Goal: Task Accomplishment & Management: Complete application form

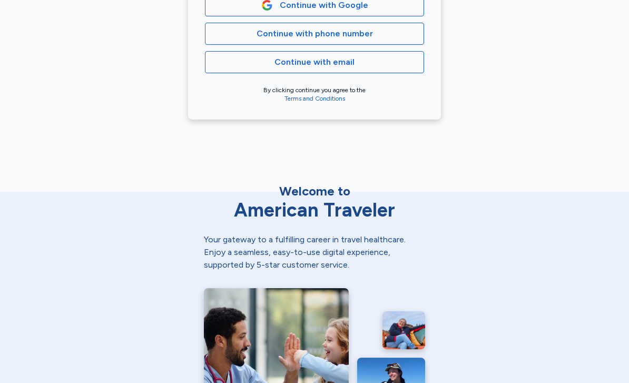
scroll to position [257, 0]
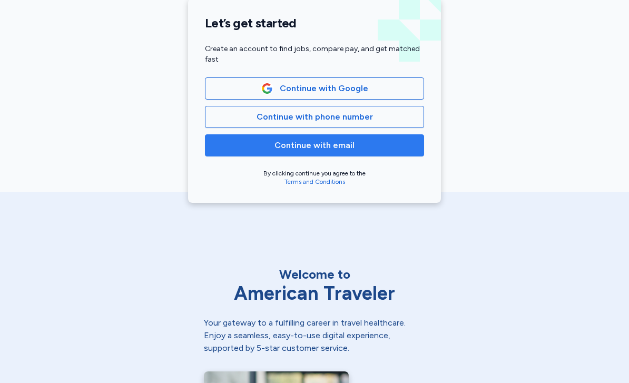
click at [375, 152] on button "Continue with email" at bounding box center [314, 145] width 219 height 22
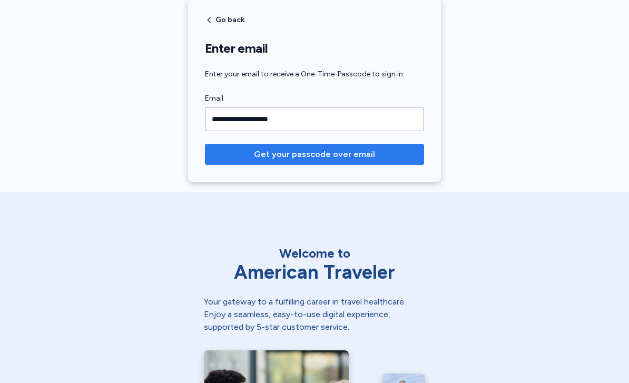
type input "**********"
click at [284, 154] on span "Get your passcode over email" at bounding box center [314, 154] width 121 height 13
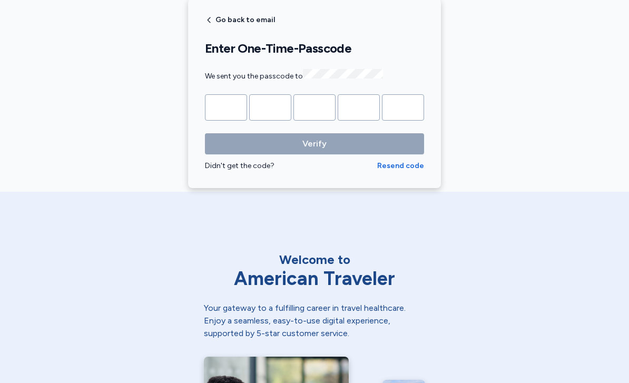
type input "*"
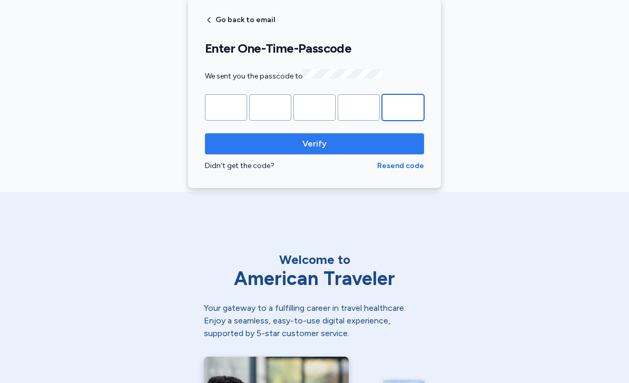
type input "*"
click at [330, 142] on span "Verify" at bounding box center [314, 143] width 202 height 13
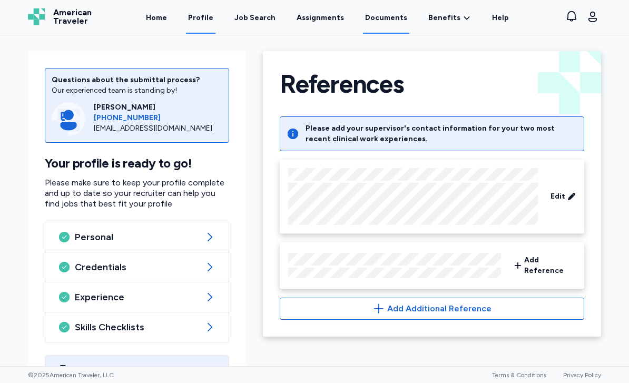
click at [381, 24] on link "Documents" at bounding box center [386, 17] width 46 height 33
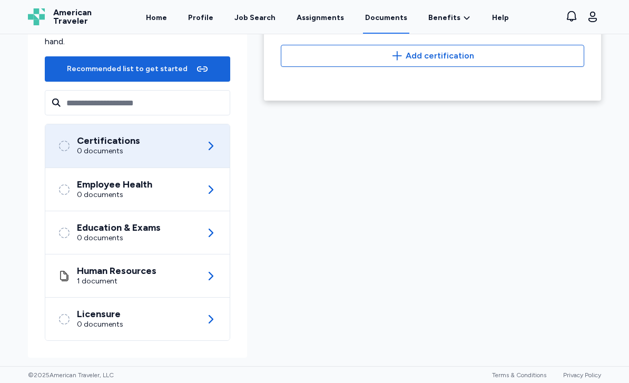
scroll to position [100, 0]
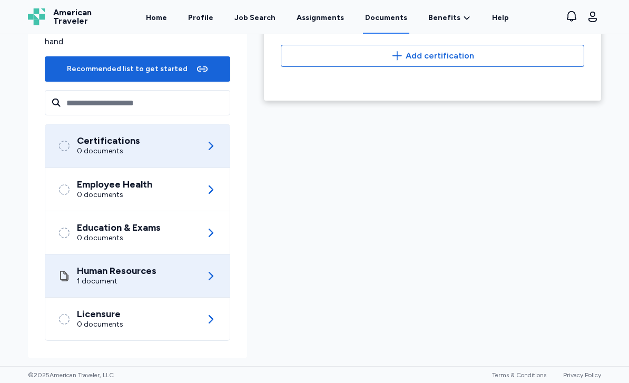
click at [131, 285] on div "1 document" at bounding box center [116, 281] width 79 height 11
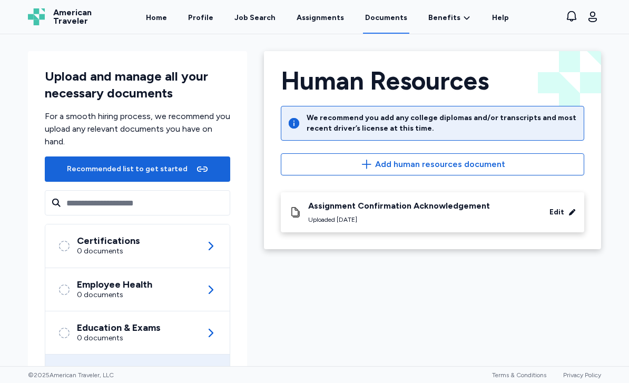
click at [334, 316] on div "Human Resources Back Human Resources We recommend you add any college diplomas …" at bounding box center [432, 254] width 354 height 423
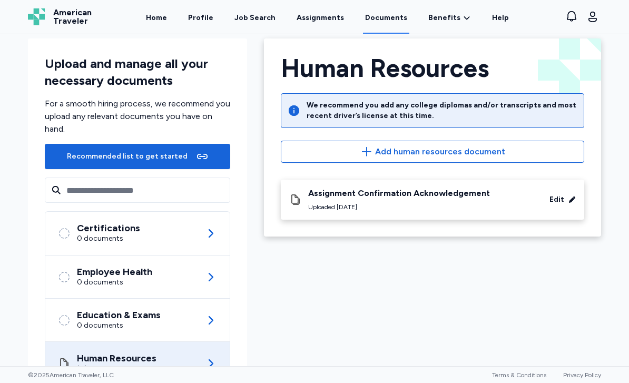
scroll to position [12, 0]
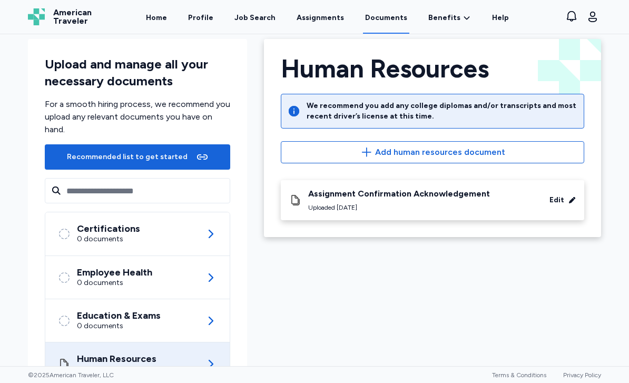
click at [301, 307] on div "Human Resources Back Human Resources We recommend you add any college diplomas …" at bounding box center [432, 242] width 354 height 423
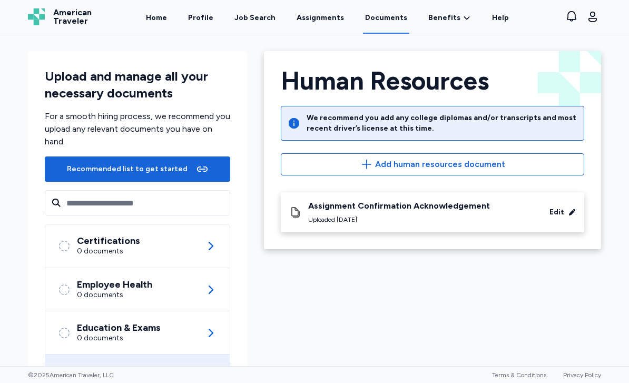
scroll to position [0, 0]
click at [387, 21] on link "Documents" at bounding box center [386, 17] width 46 height 33
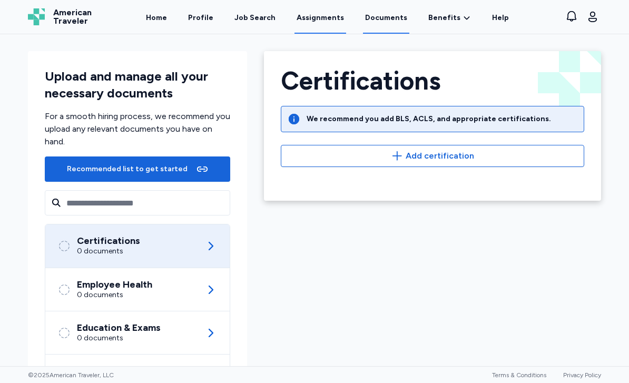
click at [343, 20] on link "Assignments" at bounding box center [320, 17] width 52 height 33
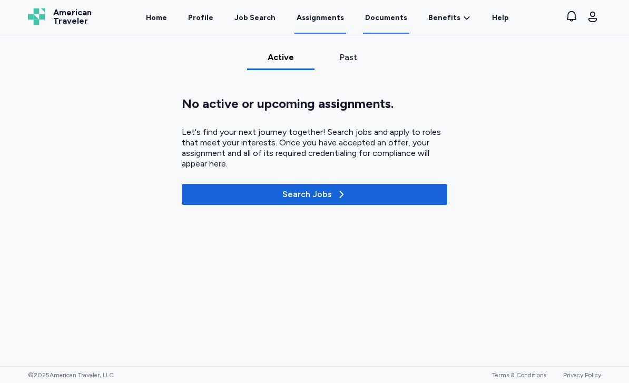
click at [380, 28] on link "Documents" at bounding box center [386, 17] width 46 height 33
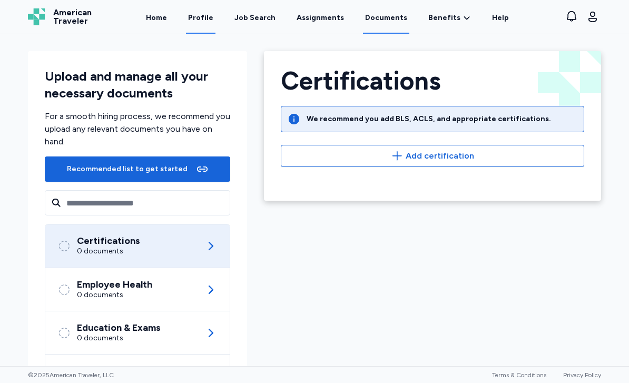
click at [211, 17] on link "Profile" at bounding box center [200, 17] width 29 height 33
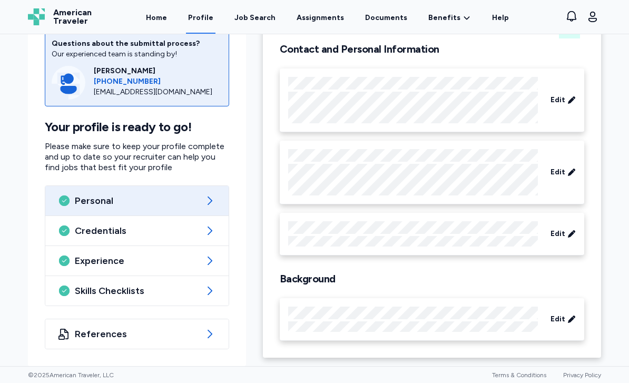
scroll to position [76, 0]
click at [375, 15] on link "Documents" at bounding box center [386, 17] width 46 height 33
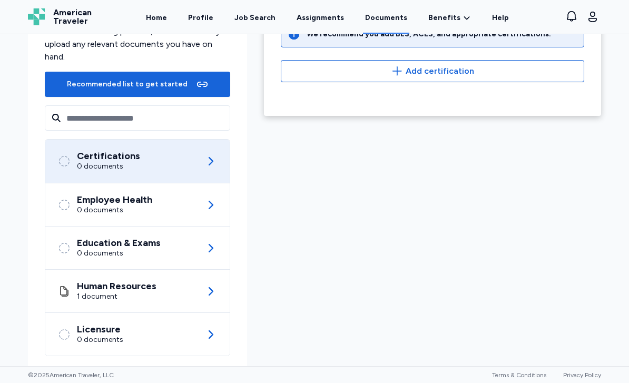
scroll to position [88, 0]
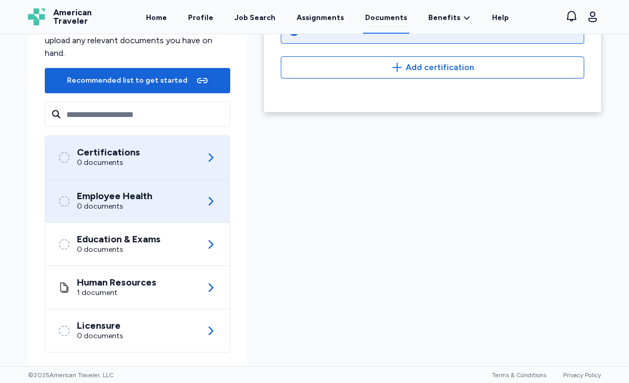
click at [166, 206] on div "Employee Health 0 documents" at bounding box center [137, 201] width 159 height 43
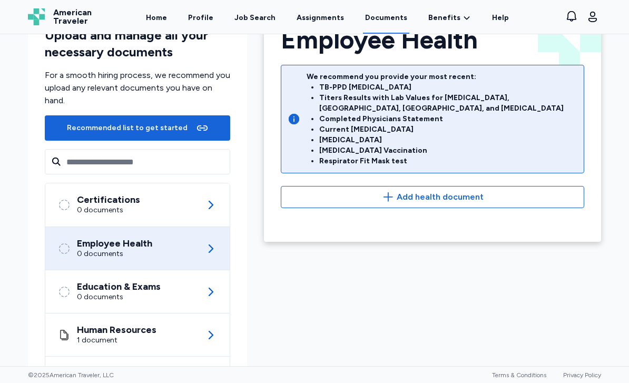
scroll to position [19, 0]
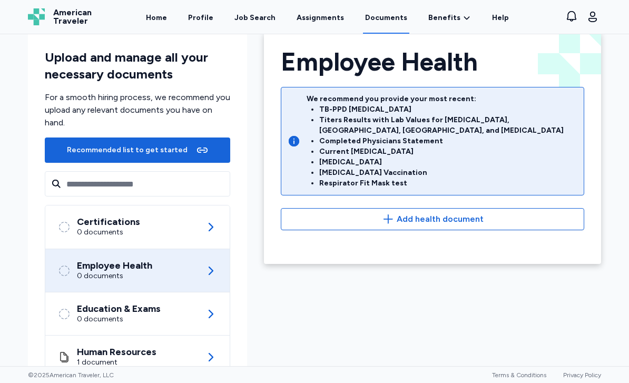
click at [443, 189] on div "Employee Health We recommend you provide your most recent: TB-PPD Skin Test Tit…" at bounding box center [432, 139] width 329 height 181
click at [407, 191] on div "Employee Health We recommend you provide your most recent: TB-PPD Skin Test Tit…" at bounding box center [432, 139] width 329 height 181
click at [428, 184] on div "We recommend you provide your most recent: TB-PPD Skin Test Titers Results with…" at bounding box center [432, 141] width 303 height 108
click at [426, 184] on div "We recommend you provide your most recent: TB-PPD Skin Test Titers Results with…" at bounding box center [432, 141] width 303 height 108
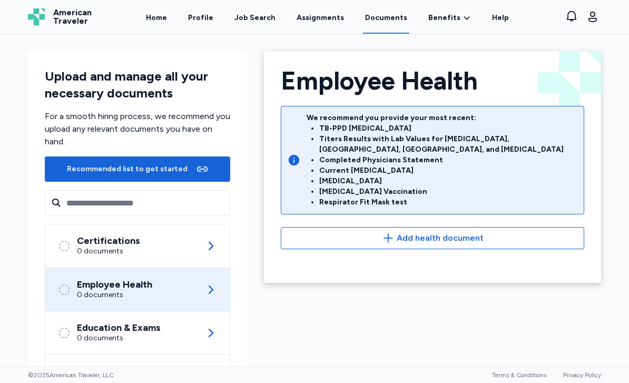
scroll to position [0, 0]
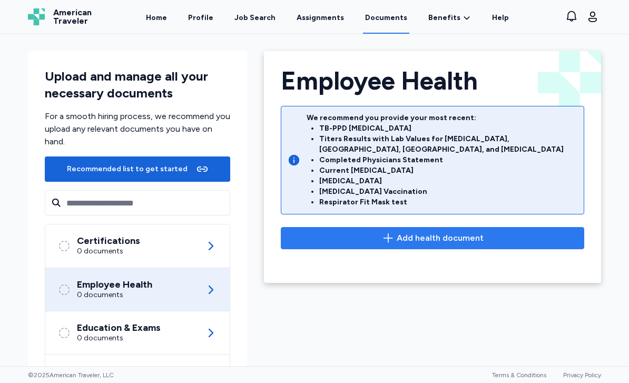
click at [425, 232] on span "Add health document" at bounding box center [439, 238] width 87 height 13
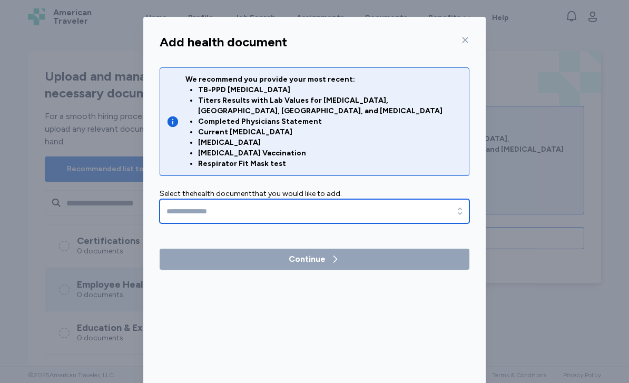
click at [387, 199] on input "text" at bounding box center [315, 211] width 310 height 24
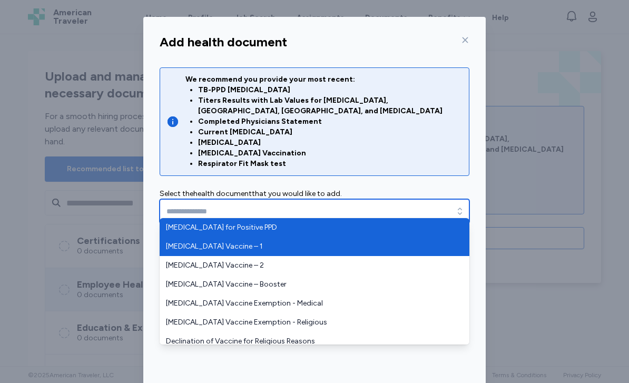
type input "**********"
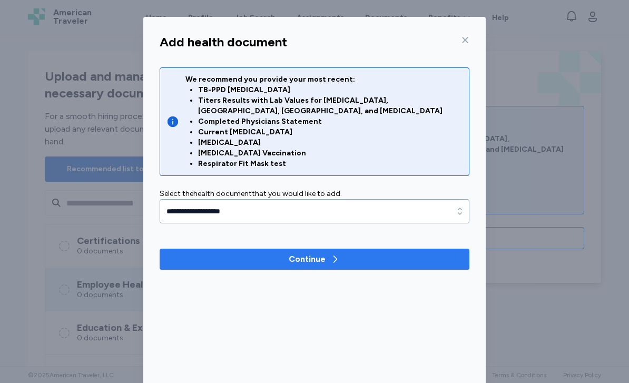
click at [343, 253] on span "Continue" at bounding box center [314, 259] width 293 height 13
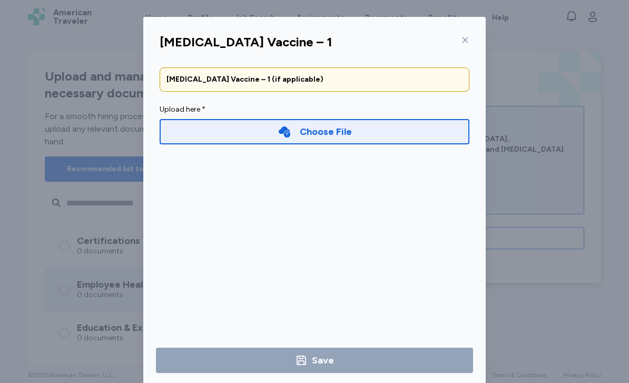
click at [386, 135] on div "Choose File" at bounding box center [315, 131] width 310 height 25
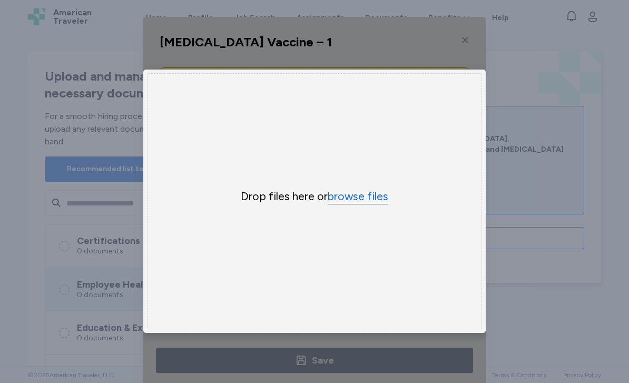
click at [376, 191] on button "browse files" at bounding box center [357, 196] width 61 height 15
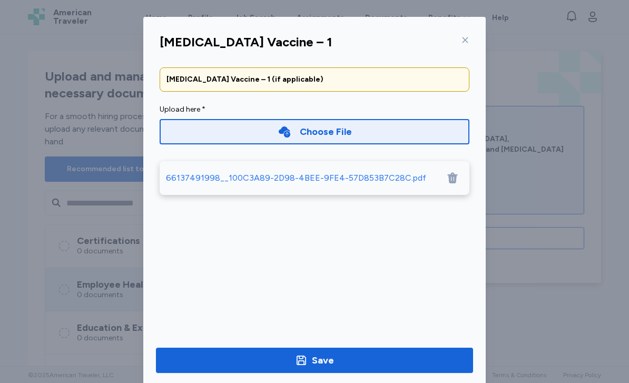
click at [420, 129] on div "Choose File" at bounding box center [315, 131] width 310 height 25
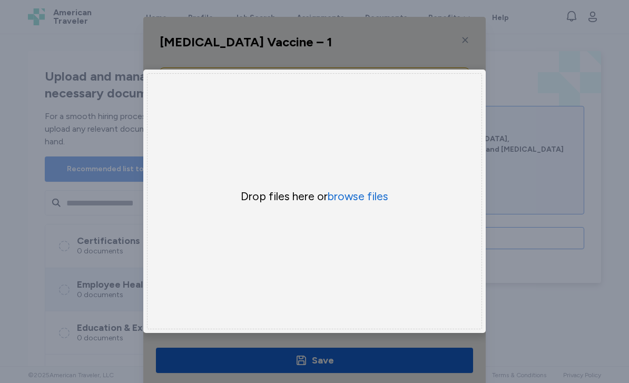
click at [413, 59] on div "Uppy Dashboard Window (Press escape to close)" at bounding box center [314, 201] width 342 height 369
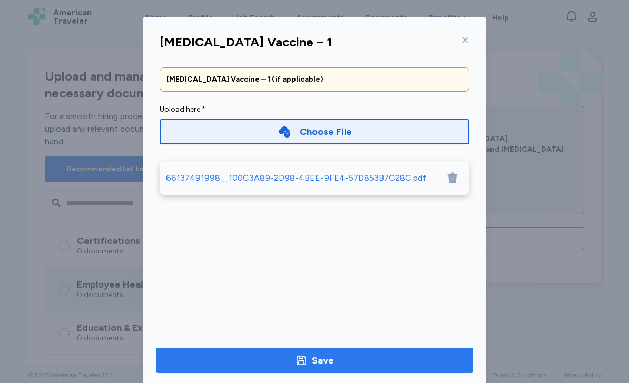
click at [310, 354] on div "Save" at bounding box center [314, 360] width 39 height 15
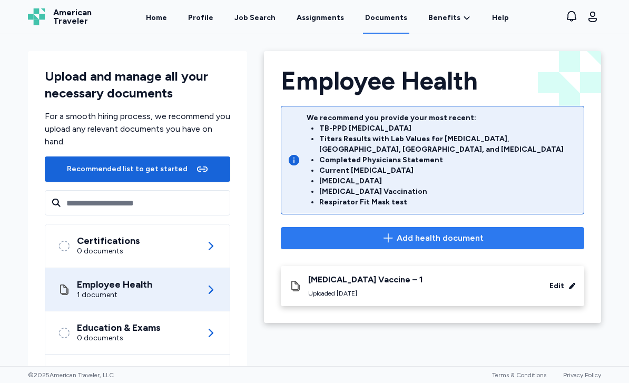
click at [404, 232] on span "Add health document" at bounding box center [439, 238] width 87 height 13
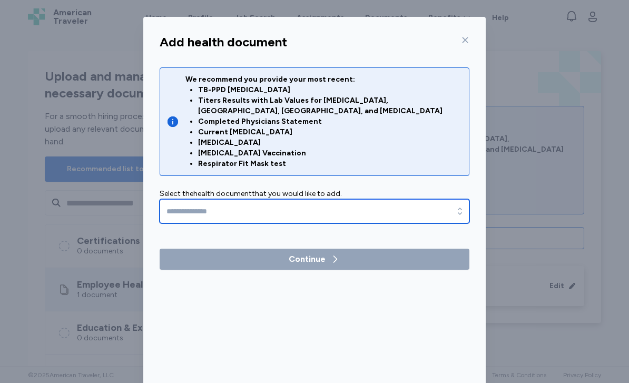
click at [463, 206] on icon "button" at bounding box center [459, 211] width 11 height 11
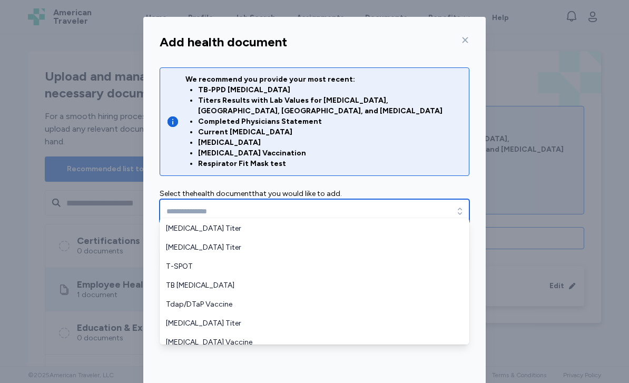
scroll to position [379, 0]
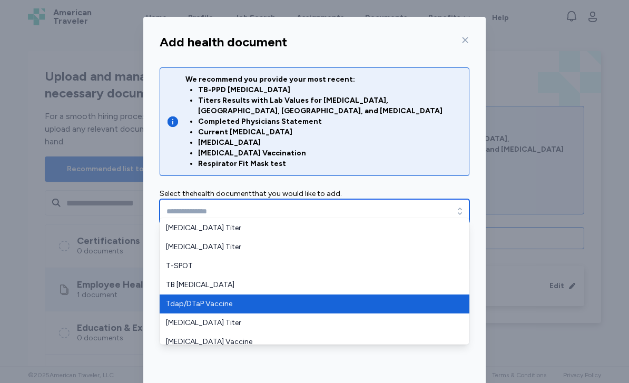
type input "**********"
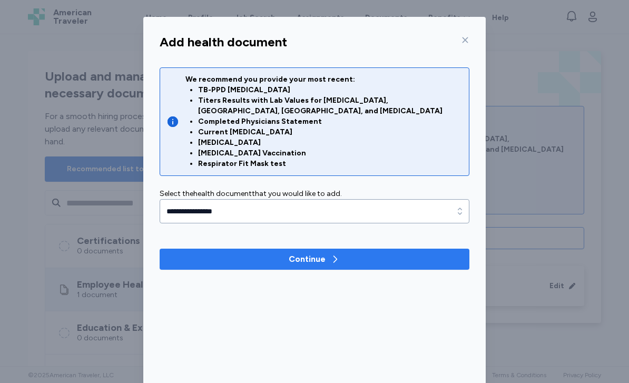
click at [370, 253] on span "Continue" at bounding box center [314, 259] width 293 height 13
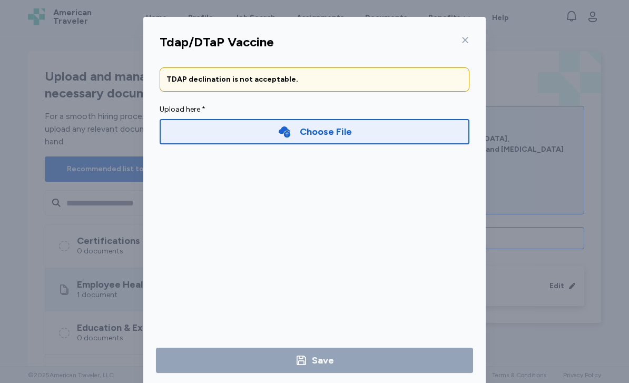
click at [392, 136] on div "Choose File" at bounding box center [315, 131] width 310 height 25
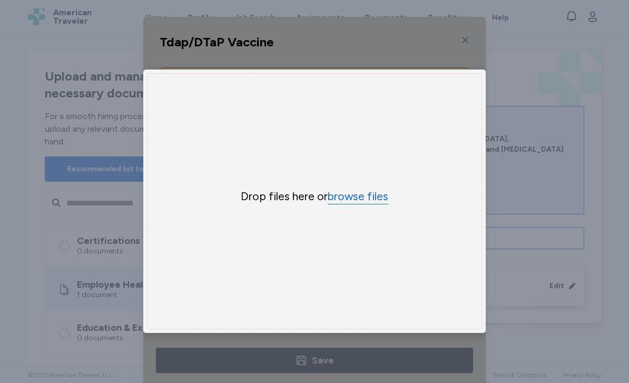
click at [365, 203] on button "browse files" at bounding box center [357, 196] width 61 height 15
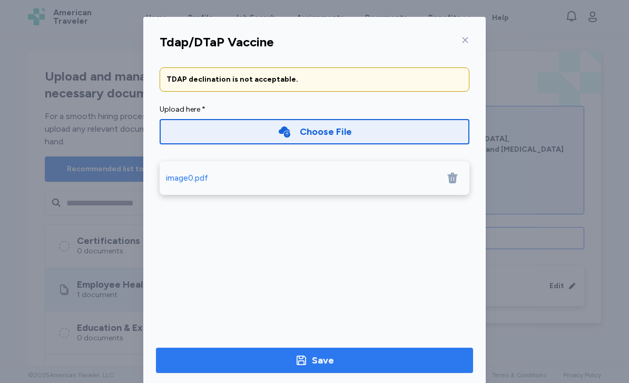
click at [321, 355] on div "Save" at bounding box center [323, 360] width 22 height 15
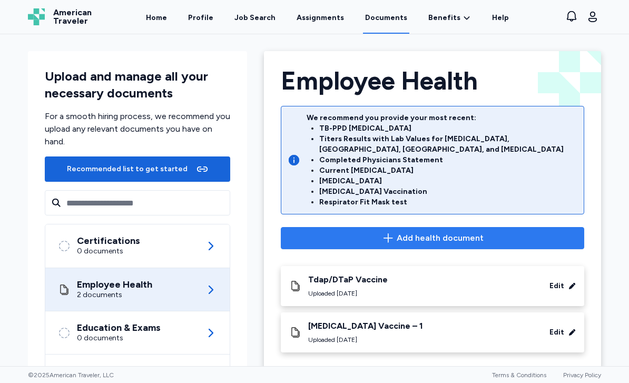
click at [426, 232] on span "Add health document" at bounding box center [439, 238] width 87 height 13
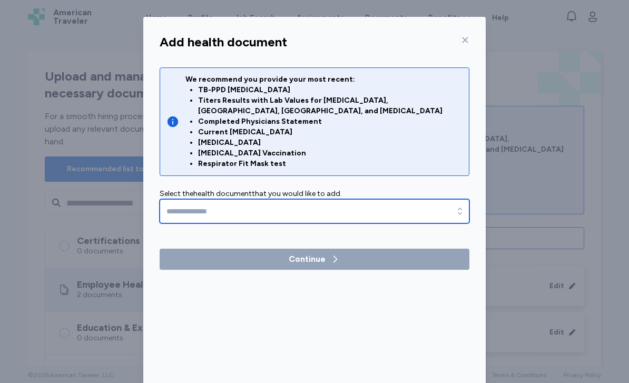
click at [462, 206] on icon "button" at bounding box center [459, 211] width 11 height 11
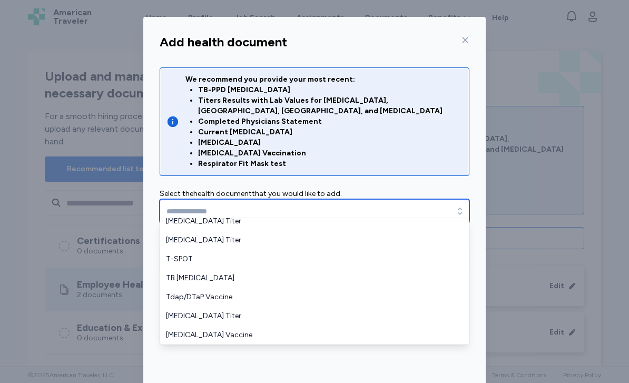
scroll to position [385, 0]
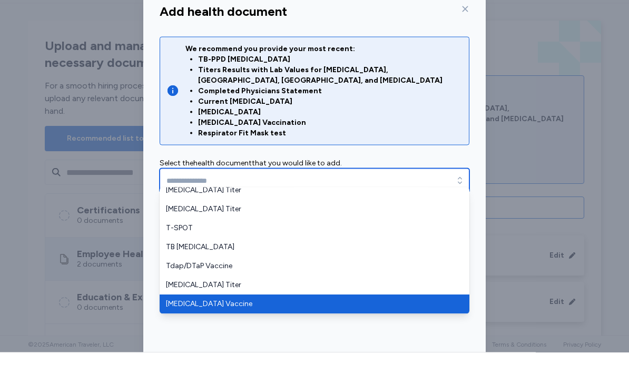
type input "**********"
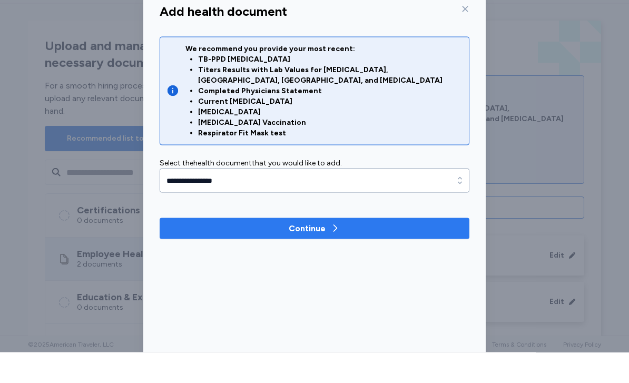
click at [374, 253] on span "Continue" at bounding box center [314, 259] width 293 height 13
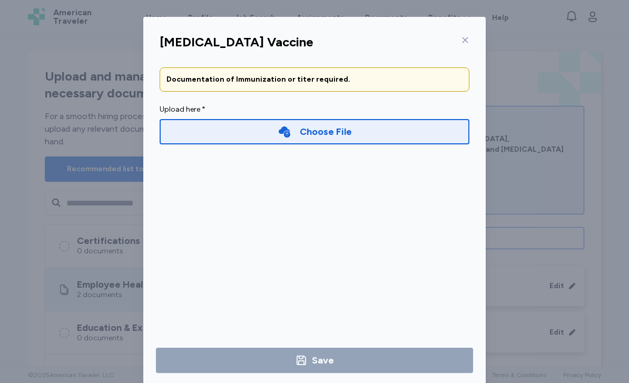
click at [371, 135] on div "Choose File" at bounding box center [315, 131] width 310 height 25
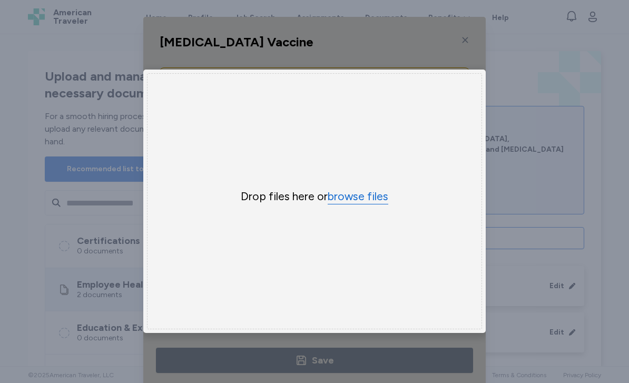
click at [366, 203] on button "browse files" at bounding box center [357, 196] width 61 height 15
click at [433, 50] on div "Uppy Dashboard Window (Press escape to close)" at bounding box center [314, 201] width 342 height 369
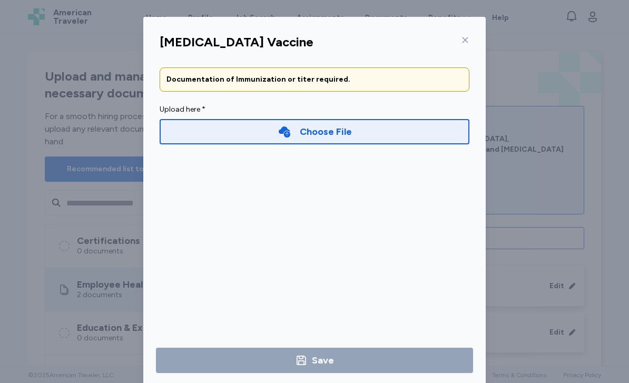
click at [462, 42] on icon at bounding box center [465, 40] width 8 height 8
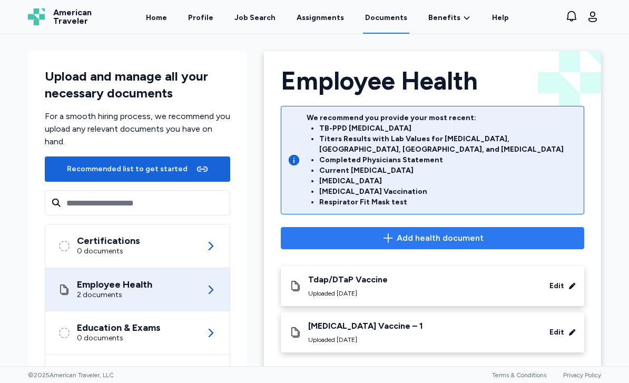
click at [459, 232] on span "Add health document" at bounding box center [439, 238] width 87 height 13
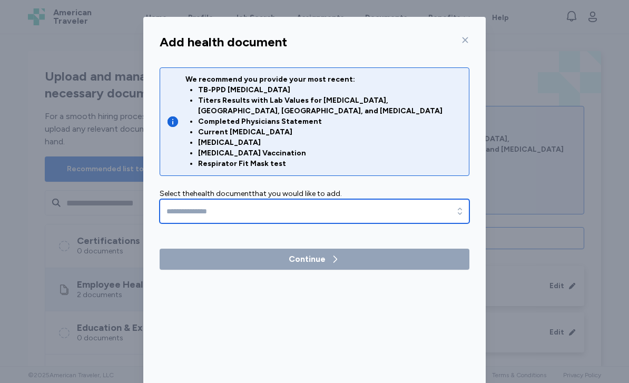
click at [456, 206] on icon "button" at bounding box center [459, 211] width 11 height 11
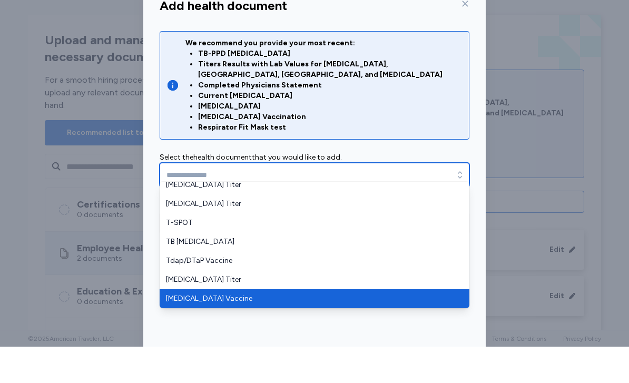
type input "**********"
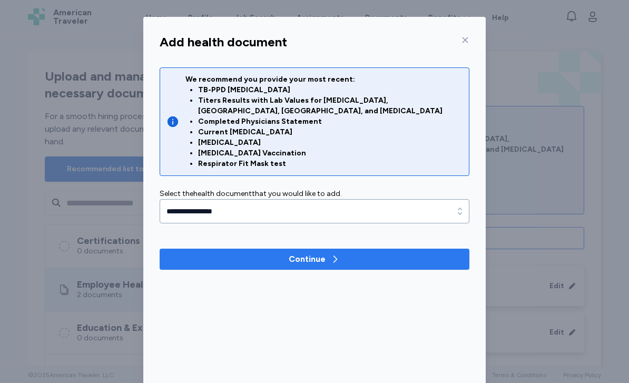
click at [354, 255] on button "Continue" at bounding box center [315, 258] width 310 height 21
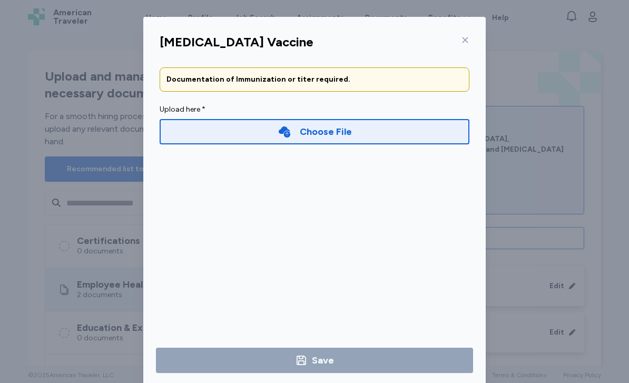
click at [380, 138] on div "Choose File" at bounding box center [315, 131] width 310 height 25
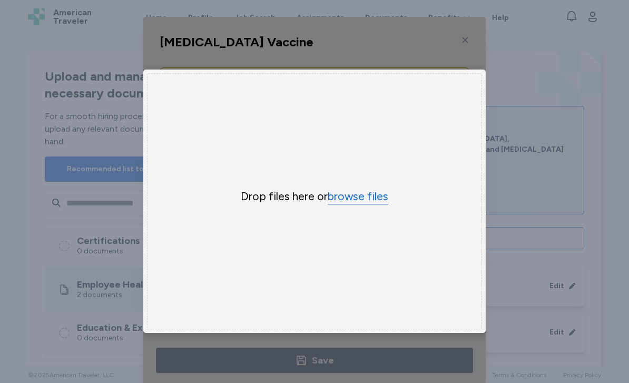
click at [370, 202] on button "browse files" at bounding box center [357, 196] width 61 height 15
click at [397, 266] on div "Drop files here or browse files" at bounding box center [314, 201] width 335 height 256
click at [370, 192] on button "browse files" at bounding box center [357, 196] width 61 height 15
click at [361, 202] on button "browse files" at bounding box center [357, 196] width 61 height 15
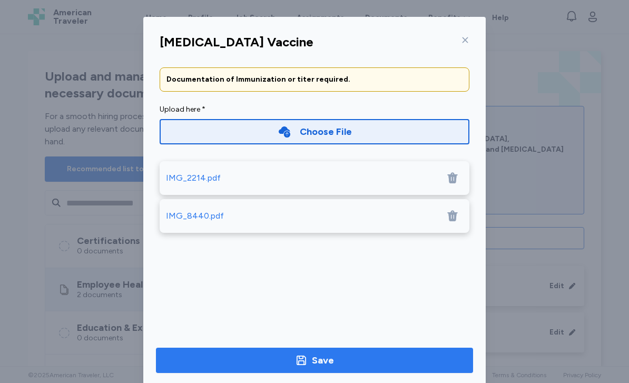
click at [310, 359] on div "Save" at bounding box center [314, 360] width 39 height 15
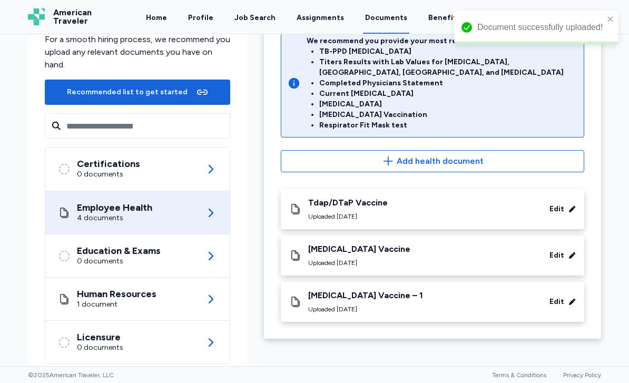
scroll to position [77, 0]
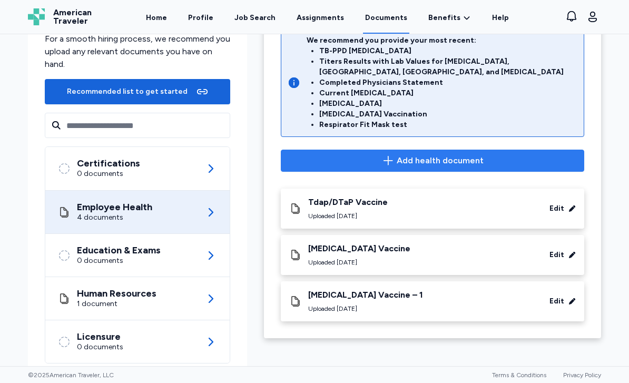
click at [425, 154] on span "Add health document" at bounding box center [439, 160] width 87 height 13
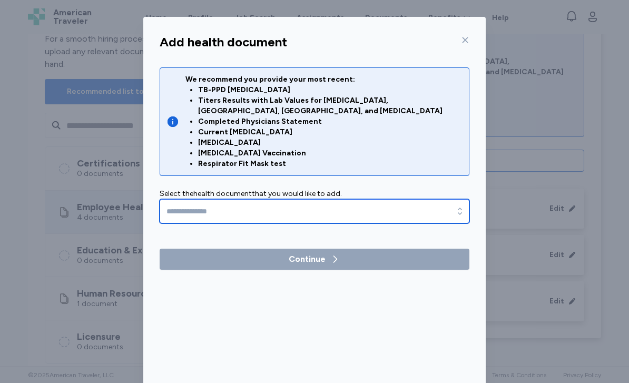
click at [465, 199] on div "button" at bounding box center [459, 211] width 19 height 24
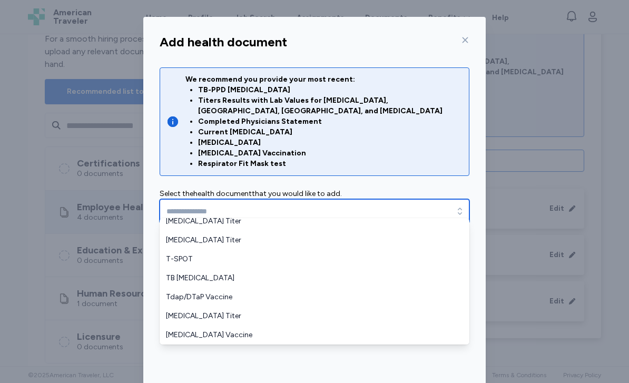
scroll to position [385, 0]
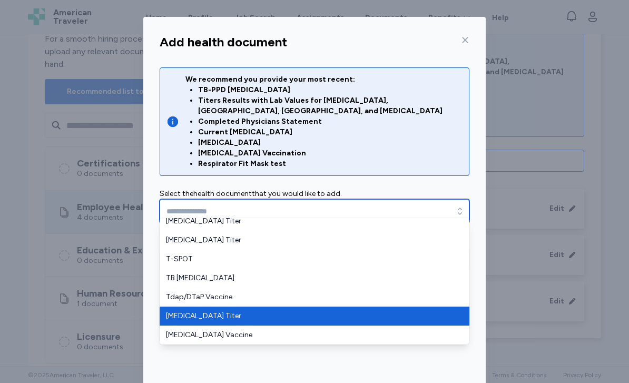
type input "**********"
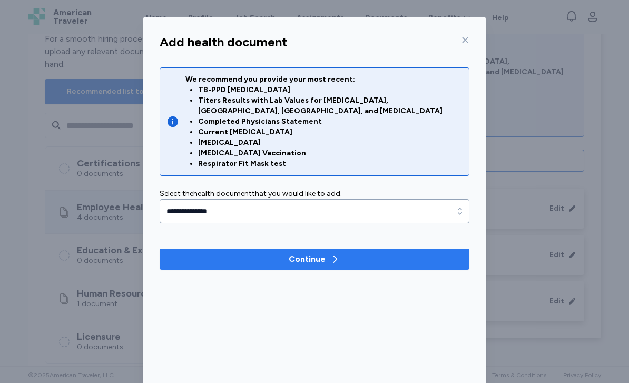
click at [349, 253] on span "Continue" at bounding box center [314, 259] width 293 height 13
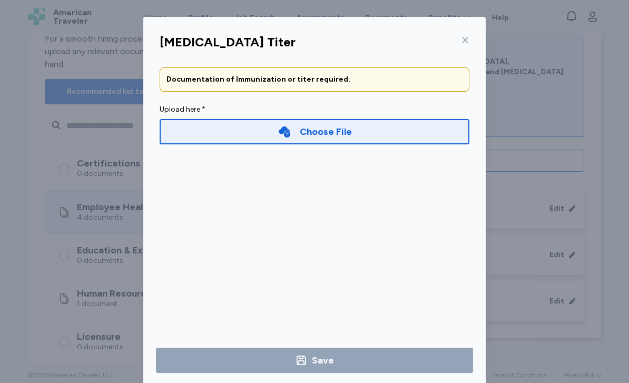
click at [389, 135] on div "Choose File" at bounding box center [315, 131] width 310 height 25
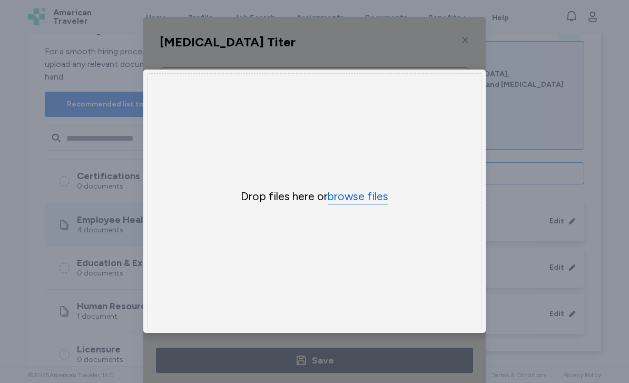
click at [374, 198] on button "browse files" at bounding box center [357, 196] width 61 height 15
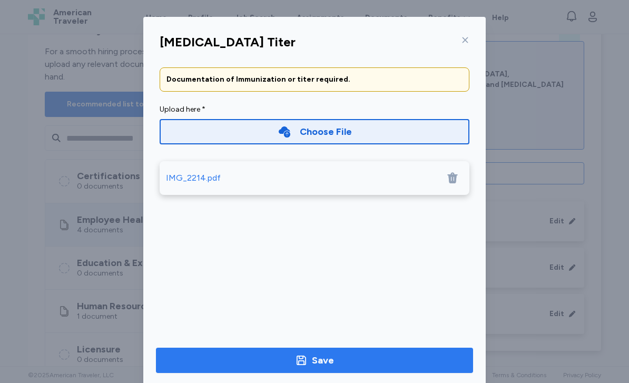
click at [349, 357] on span "Save" at bounding box center [314, 360] width 300 height 15
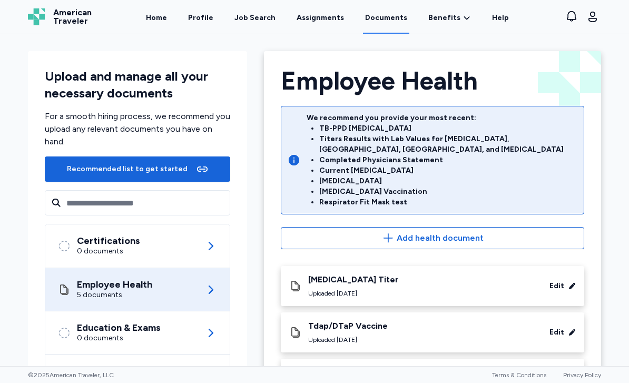
scroll to position [0, 0]
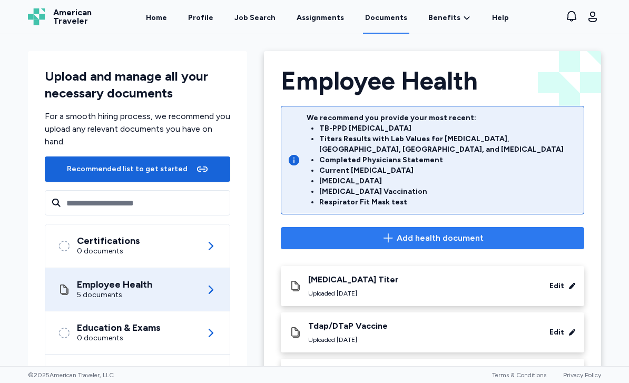
click at [432, 232] on span "Add health document" at bounding box center [439, 238] width 87 height 13
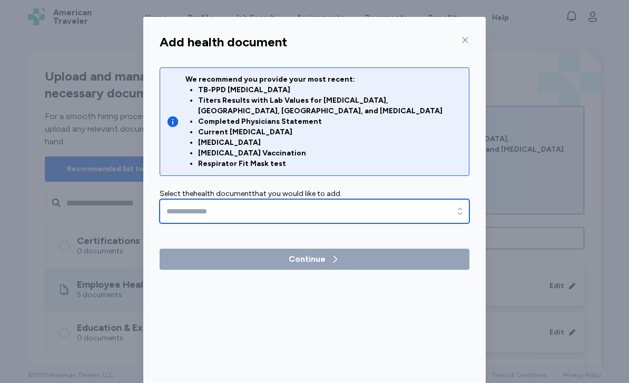
click at [462, 206] on icon "button" at bounding box center [459, 211] width 11 height 11
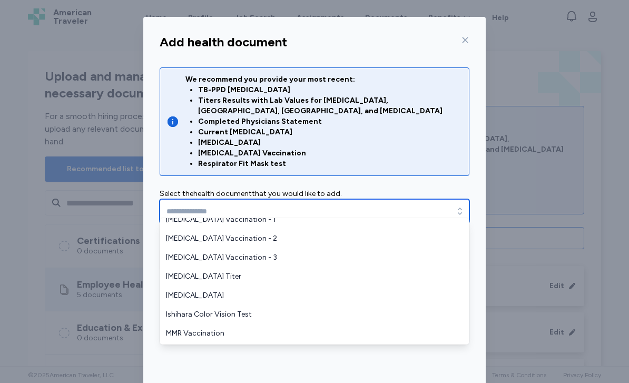
scroll to position [158, 0]
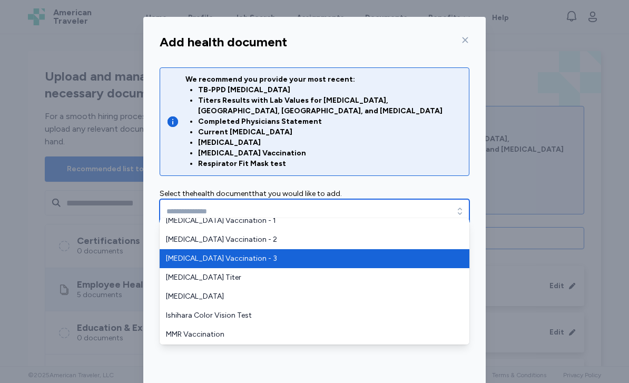
type input "**********"
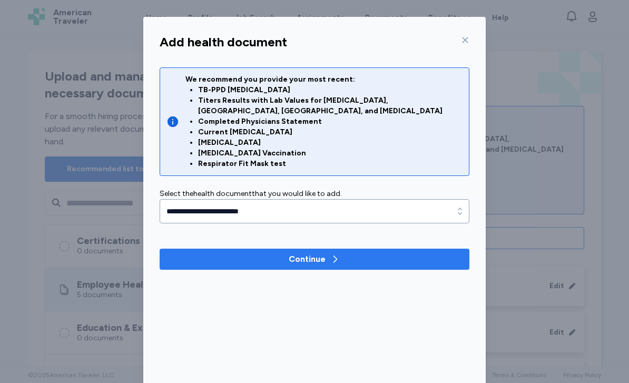
click at [412, 253] on span "Continue" at bounding box center [314, 259] width 293 height 13
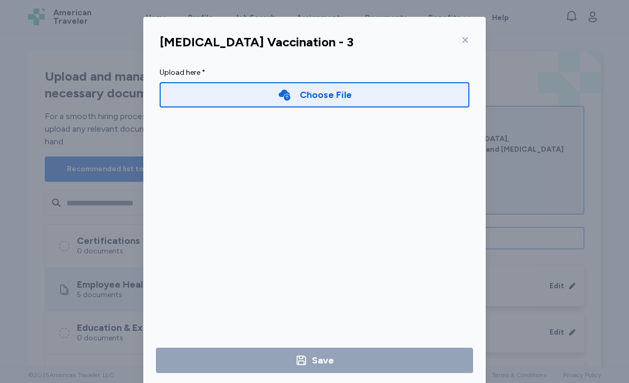
click at [405, 94] on div "Choose File" at bounding box center [315, 94] width 310 height 25
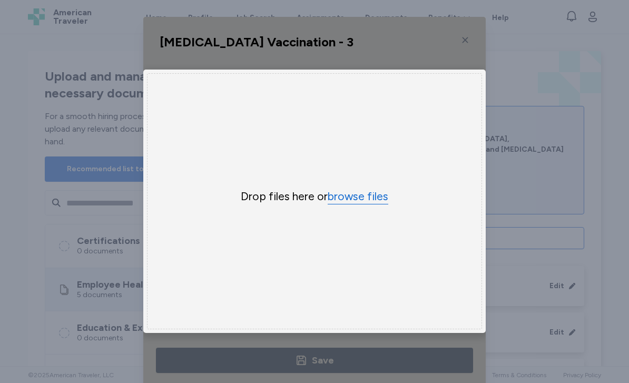
click at [370, 197] on button "browse files" at bounding box center [357, 196] width 61 height 15
click at [473, 30] on div "Uppy Dashboard Window (Press escape to close)" at bounding box center [314, 201] width 342 height 369
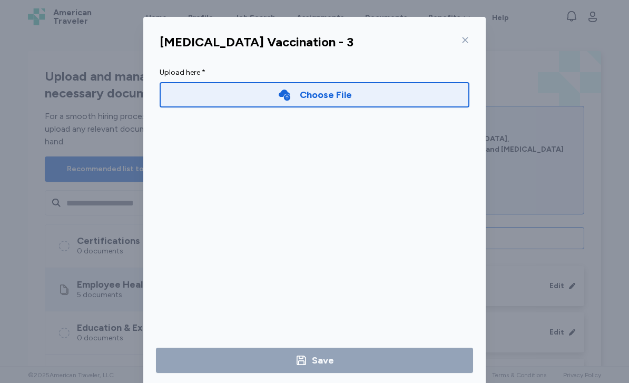
click at [473, 29] on div "Hepatitis B Vaccination - 3" at bounding box center [314, 41] width 326 height 25
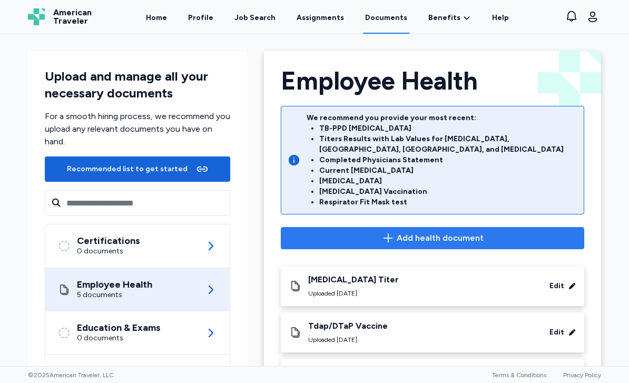
click at [409, 232] on span "Add health document" at bounding box center [439, 238] width 87 height 13
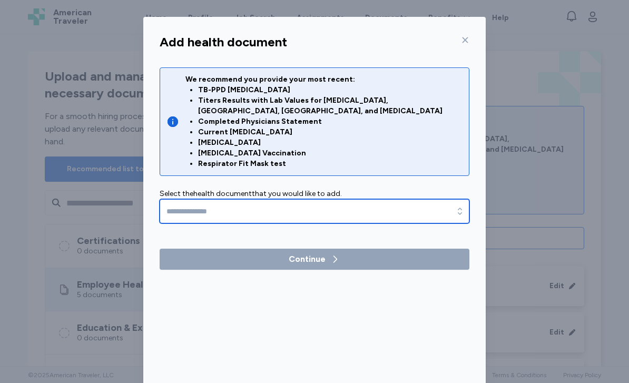
click at [451, 201] on div "button" at bounding box center [459, 211] width 19 height 24
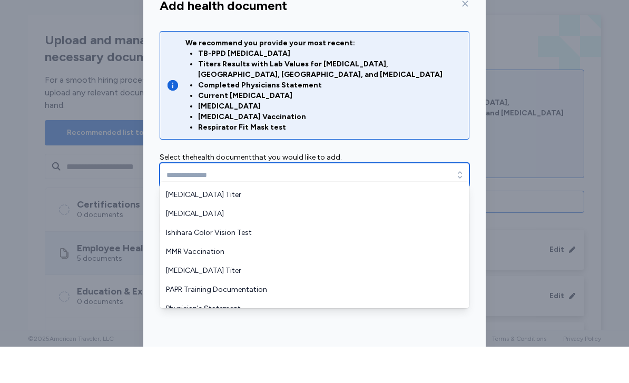
scroll to position [211, 0]
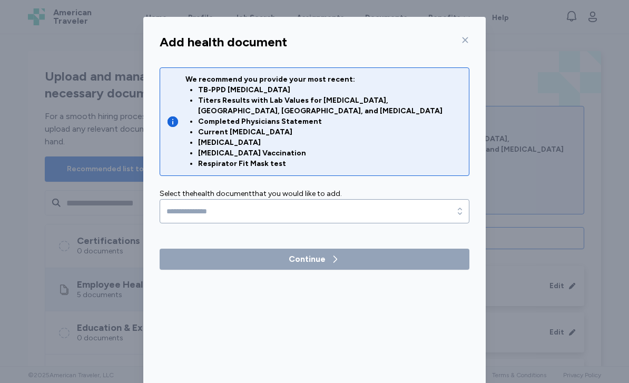
click at [510, 191] on div "Add health document We recommend you provide your most recent: TB-PPD Skin Test…" at bounding box center [314, 201] width 629 height 402
click at [469, 41] on icon at bounding box center [465, 40] width 8 height 8
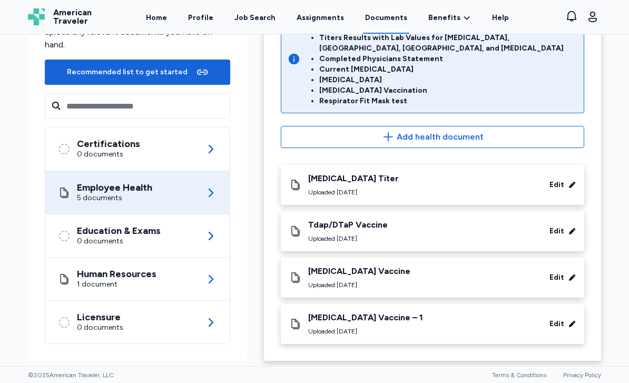
scroll to position [100, 0]
